Goal: Complete application form

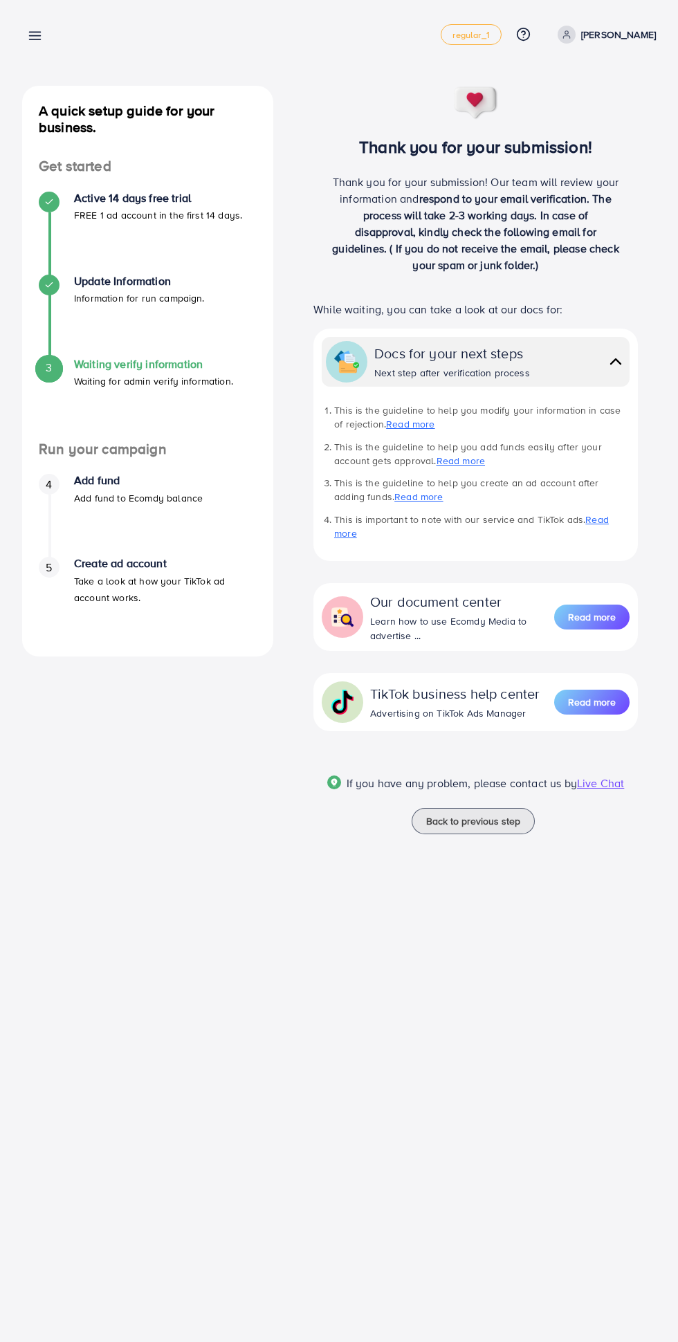
click at [498, 824] on span "Back to previous step" at bounding box center [473, 821] width 94 height 14
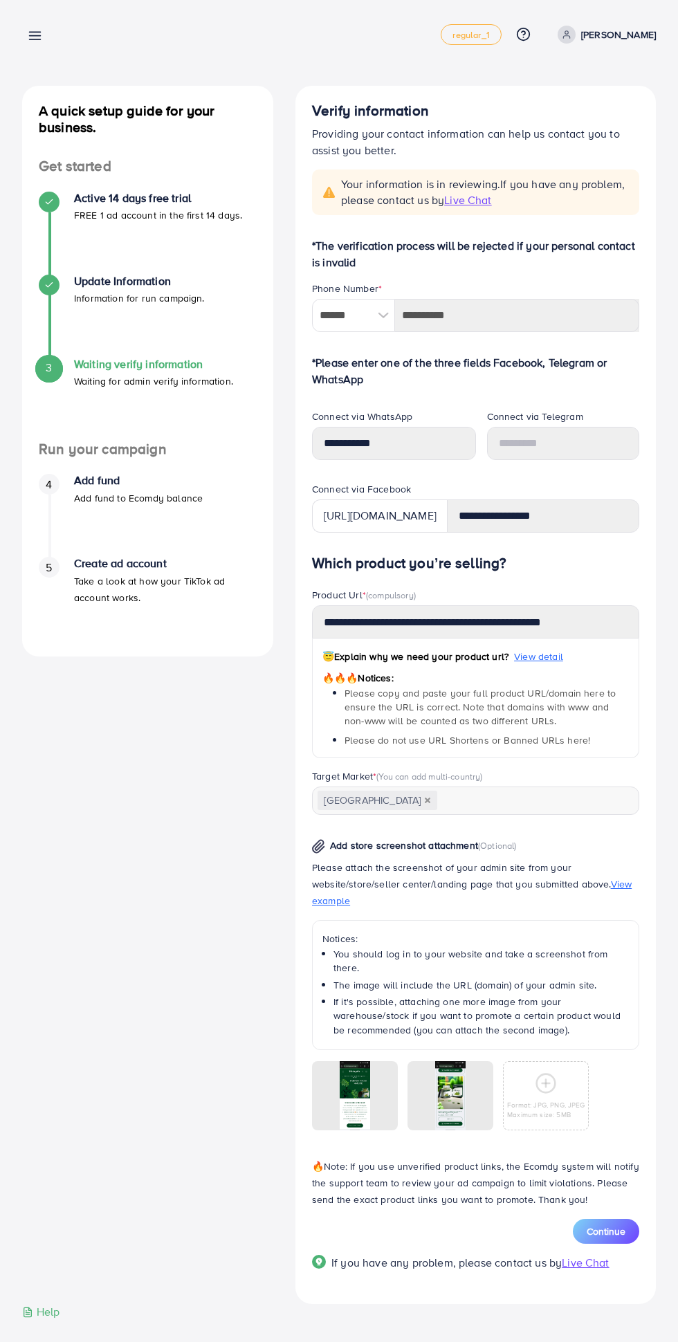
click at [607, 1224] on span "Continue" at bounding box center [605, 1231] width 39 height 14
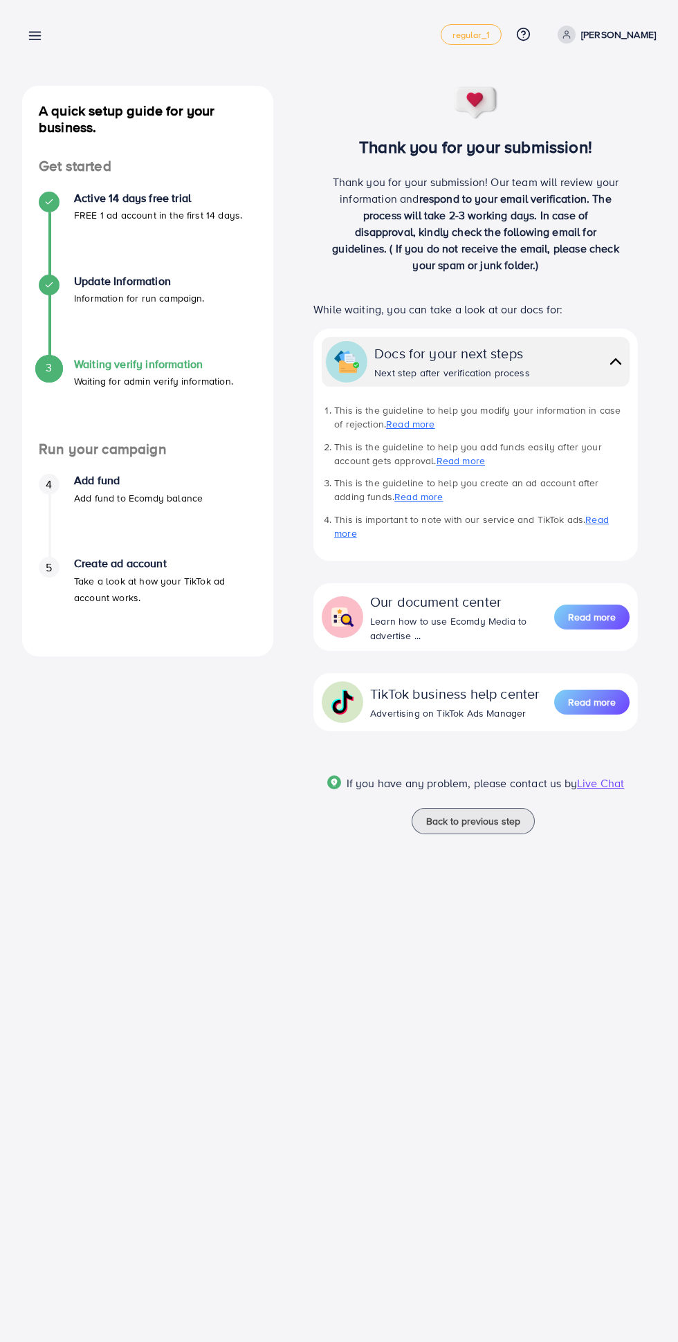
click at [64, 37] on div "Waiting verify contact info regular_1 Help Center Contact Support Plans and Pri…" at bounding box center [338, 34] width 633 height 39
click at [35, 39] on line at bounding box center [35, 39] width 11 height 0
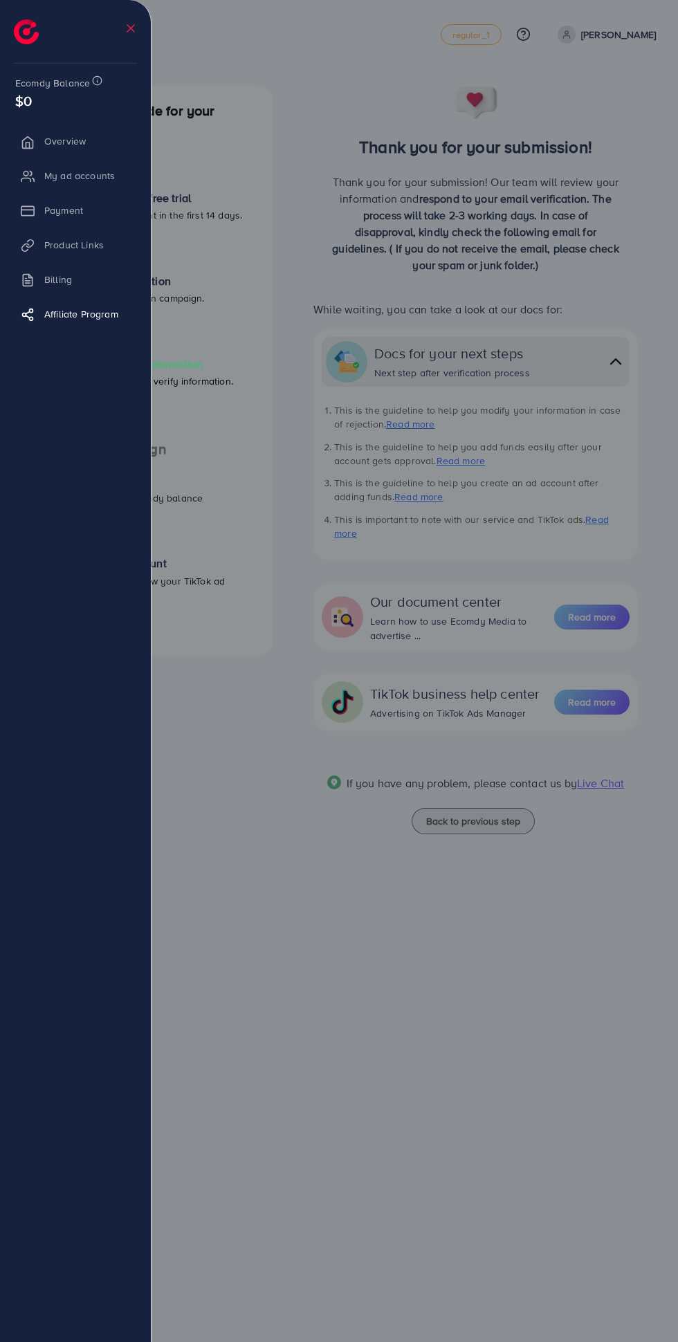
click at [76, 150] on li "Overview" at bounding box center [75, 141] width 151 height 28
click at [57, 130] on li "Overview" at bounding box center [75, 141] width 151 height 28
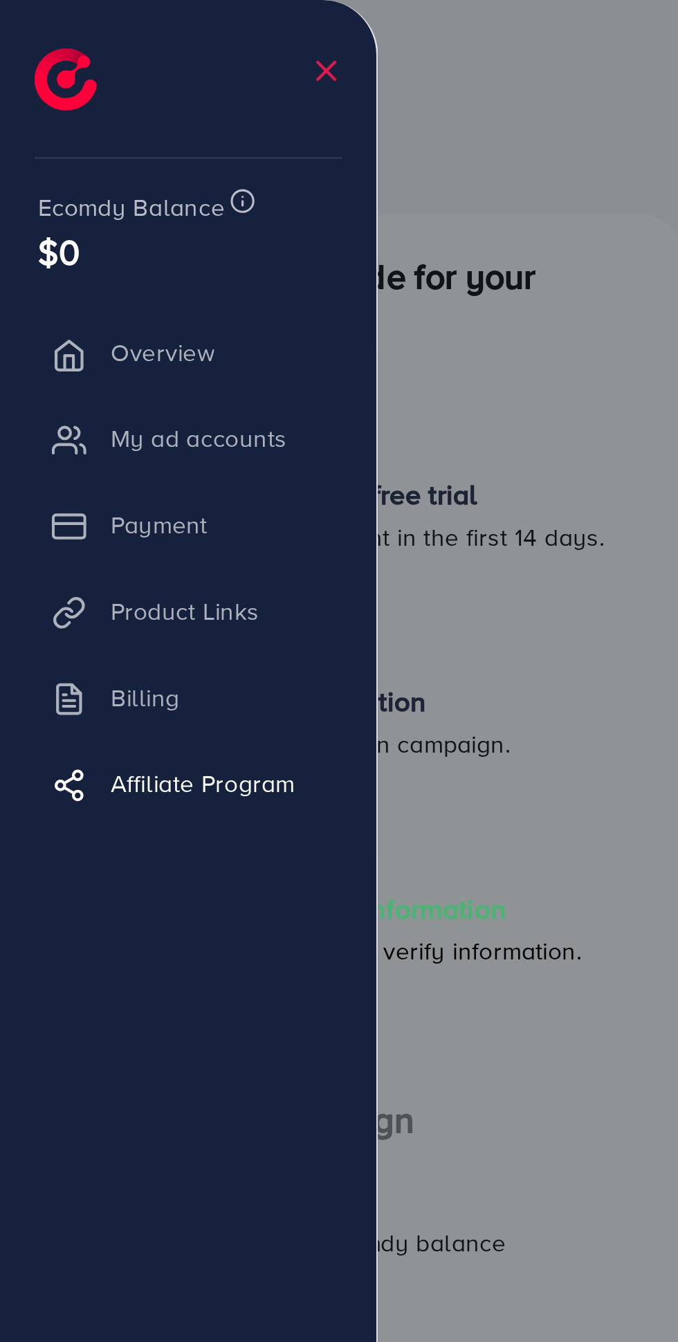
click at [25, 97] on span "$0" at bounding box center [23, 101] width 17 height 20
click at [78, 409] on ul "Overview My ad accounts Payment Product Links Billing Affiliate Program" at bounding box center [75, 696] width 151 height 1149
